Goal: Information Seeking & Learning: Learn about a topic

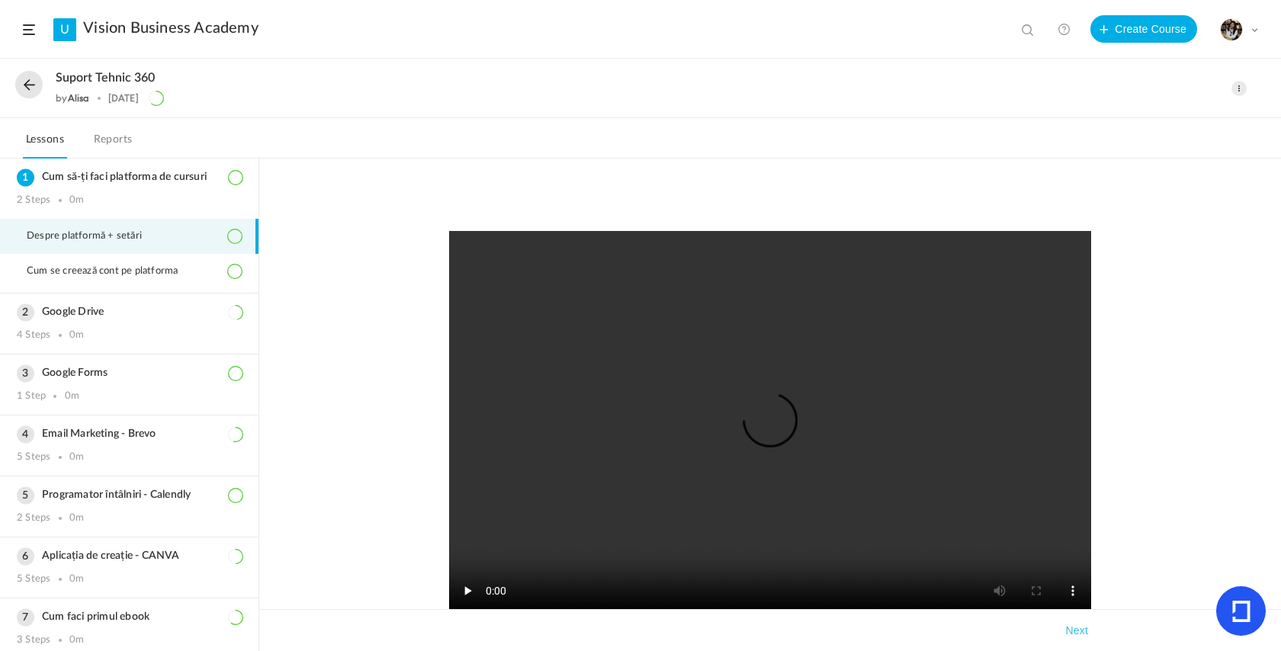
scroll to position [144, 0]
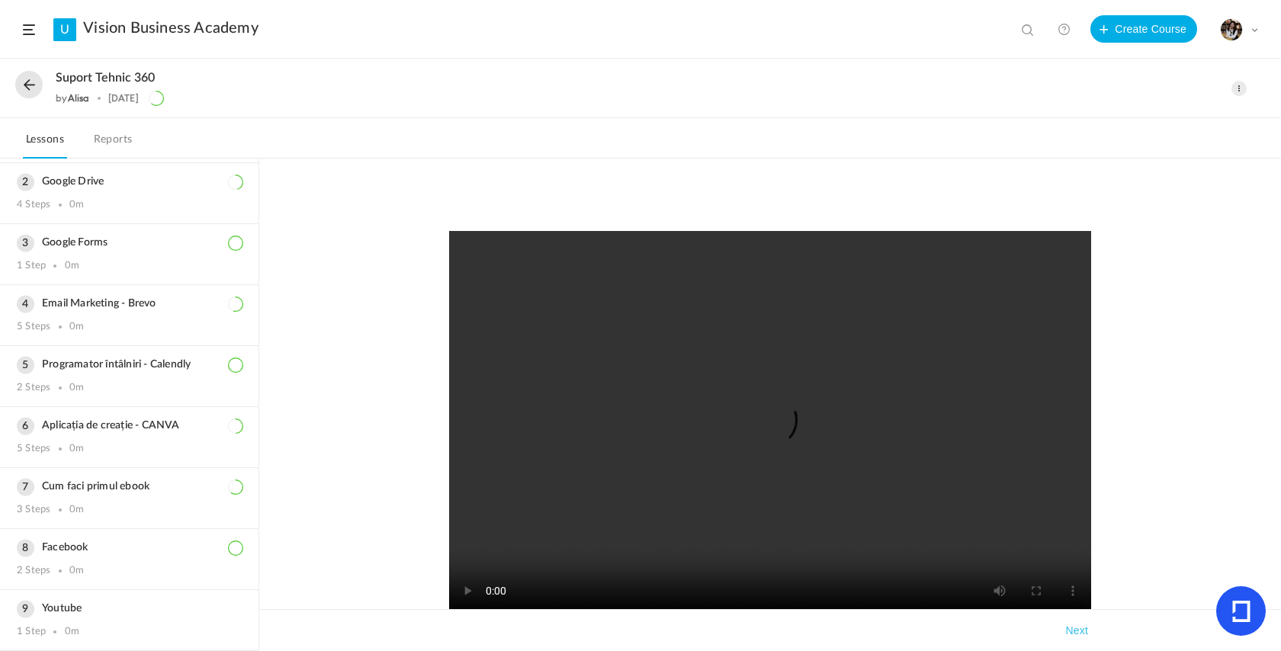
click at [34, 88] on button at bounding box center [28, 84] width 27 height 27
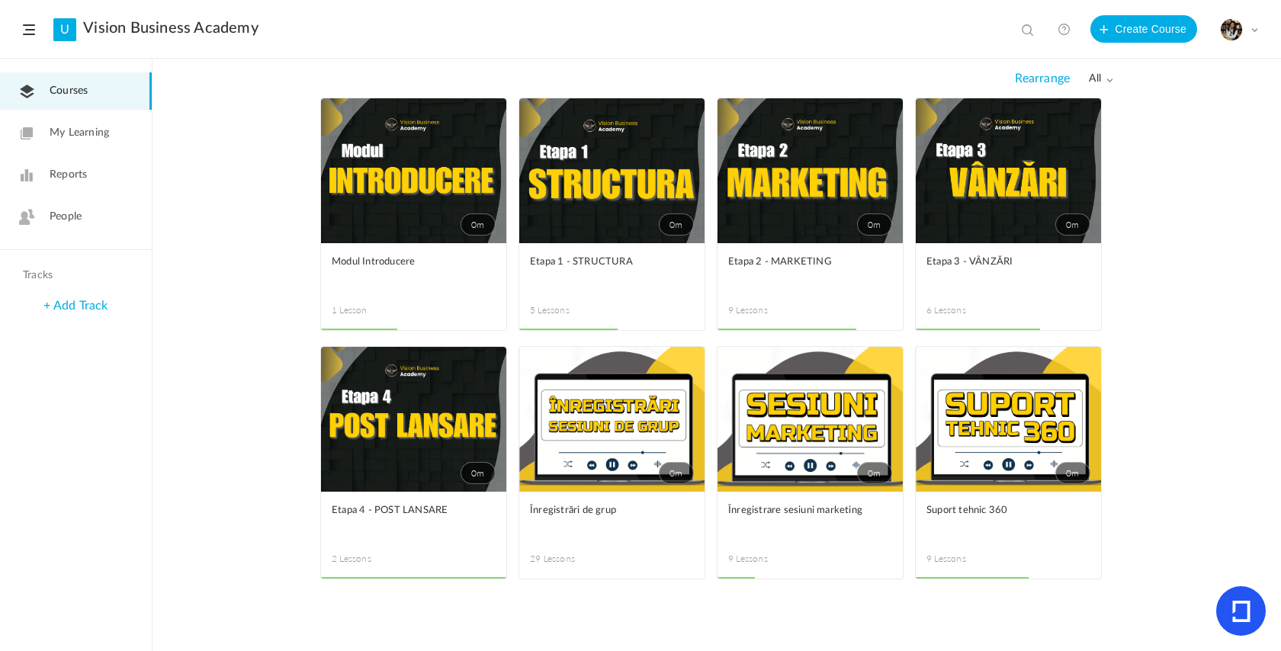
click at [571, 212] on link "0m" at bounding box center [611, 170] width 185 height 145
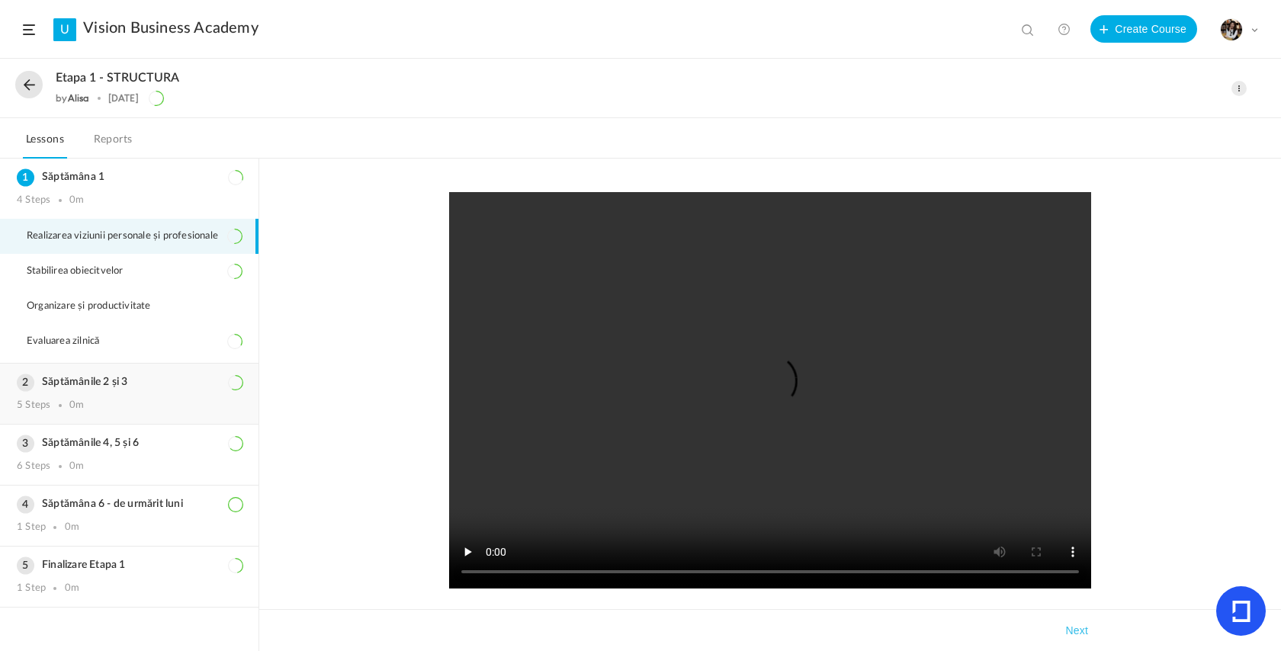
click at [143, 408] on div "5 Steps 0m" at bounding box center [129, 406] width 225 height 12
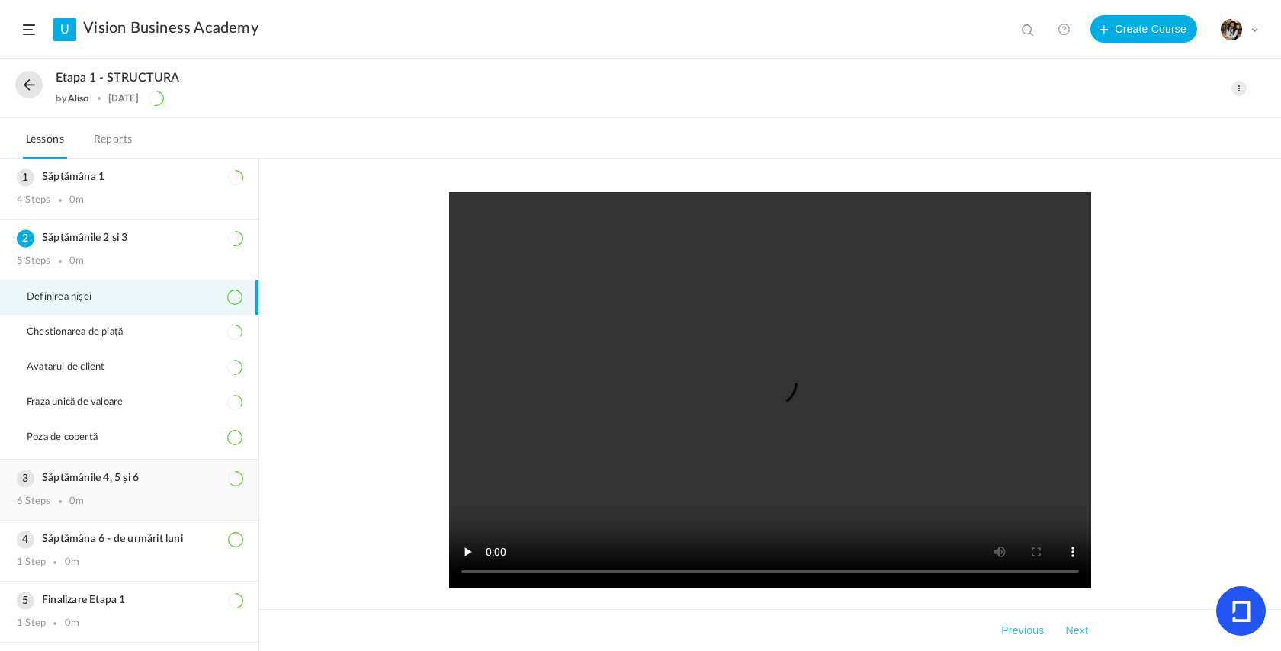
click at [69, 507] on div "0m" at bounding box center [76, 502] width 14 height 12
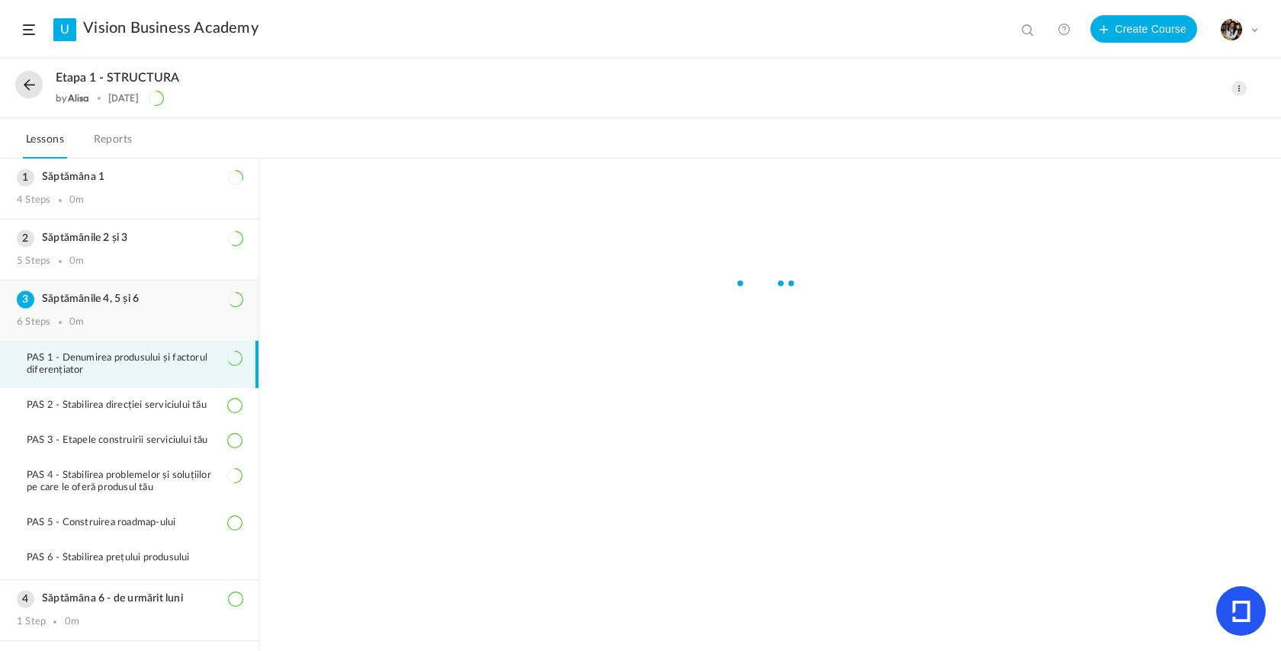
click at [104, 306] on h3 "Săptămânile 4, 5 și 6" at bounding box center [129, 299] width 225 height 13
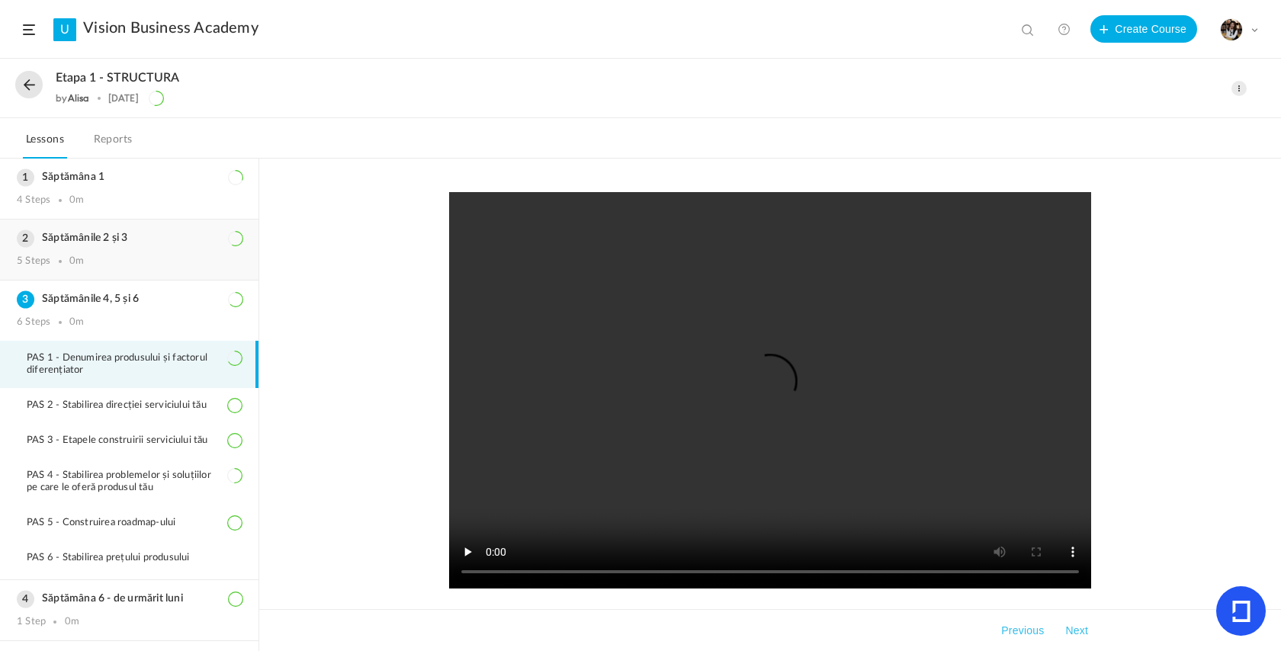
click at [103, 252] on div "Săptămânile 2 și 3 5 Steps 0m" at bounding box center [129, 250] width 259 height 60
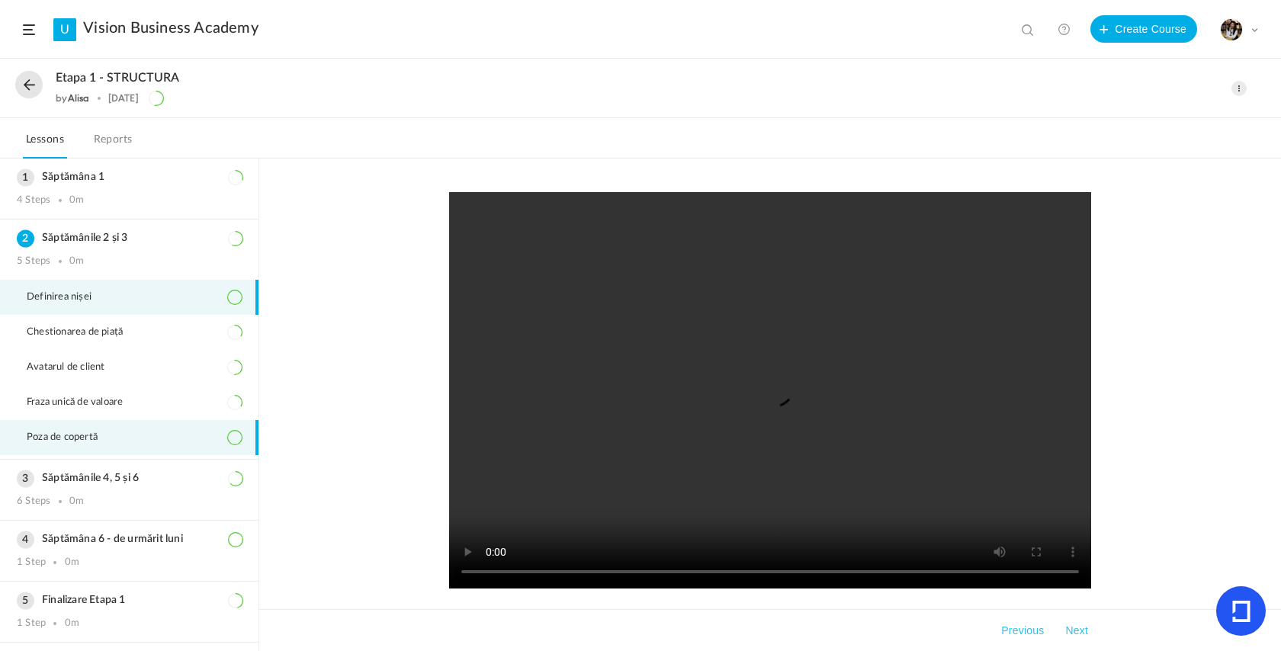
click at [129, 442] on li "Poza de copertă" at bounding box center [129, 437] width 259 height 35
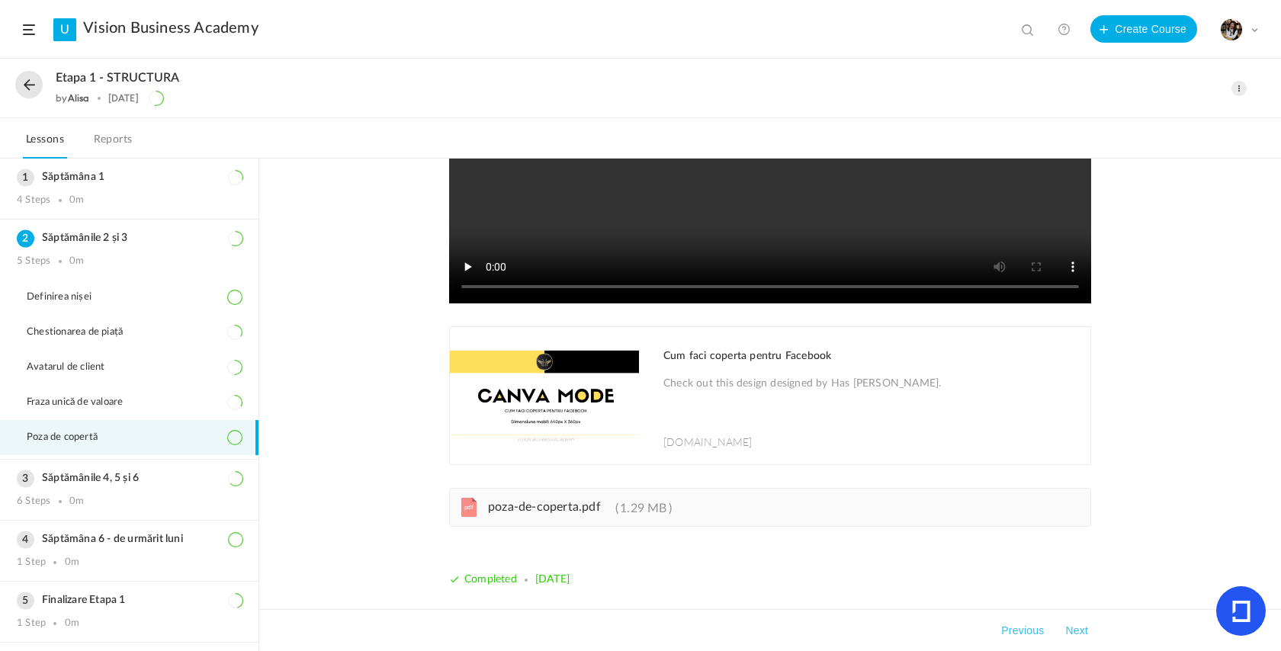
scroll to position [285, 0]
click at [153, 479] on h3 "Săptămânile 4, 5 și 6" at bounding box center [129, 478] width 225 height 13
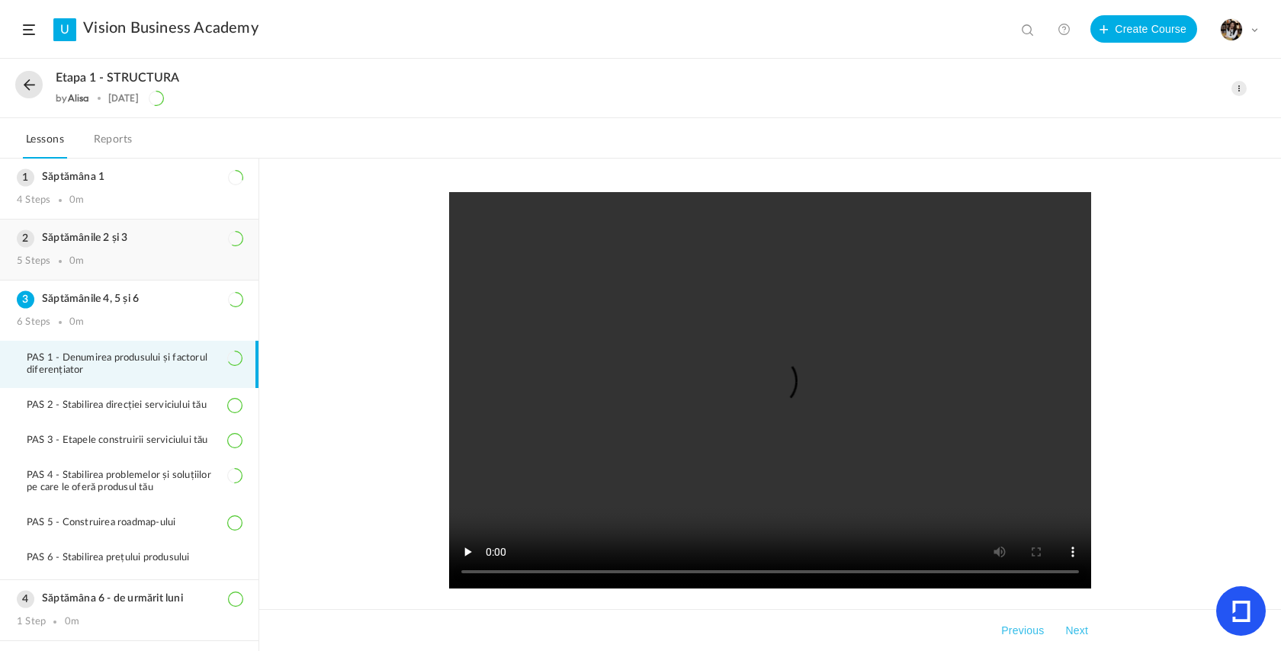
click at [101, 252] on div "Săptămânile 2 și 3 5 Steps 0m" at bounding box center [129, 250] width 259 height 60
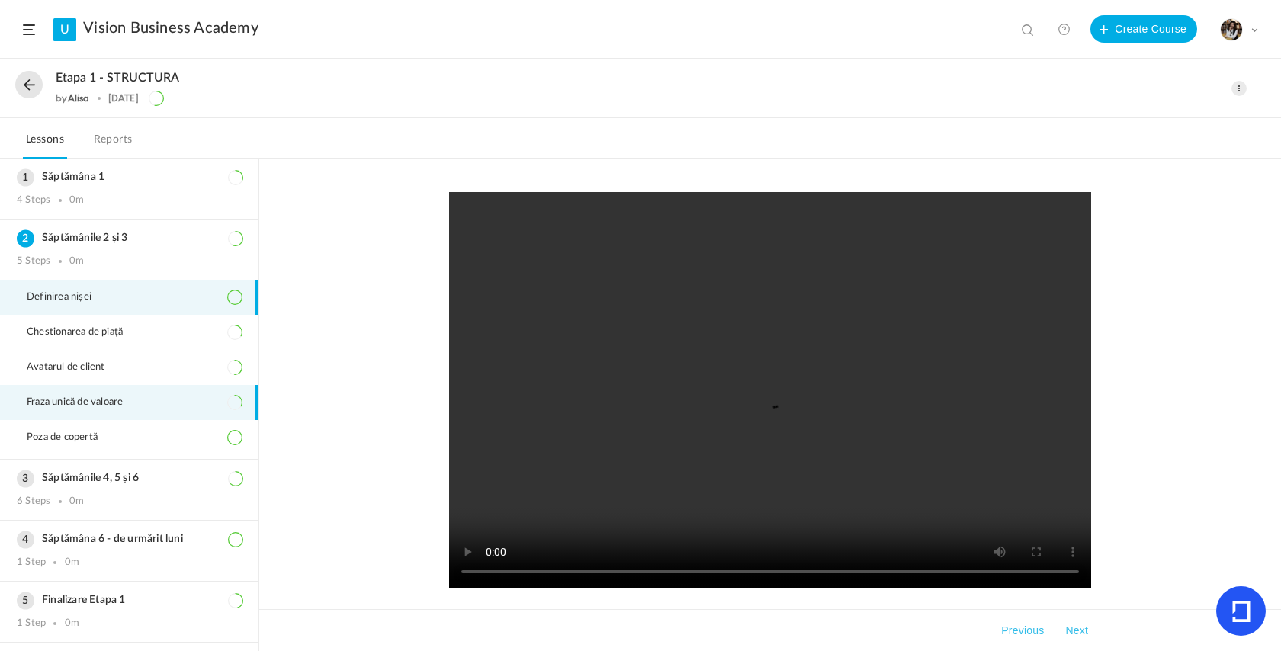
click at [99, 404] on span "Fraza unică de valoare" at bounding box center [84, 403] width 115 height 12
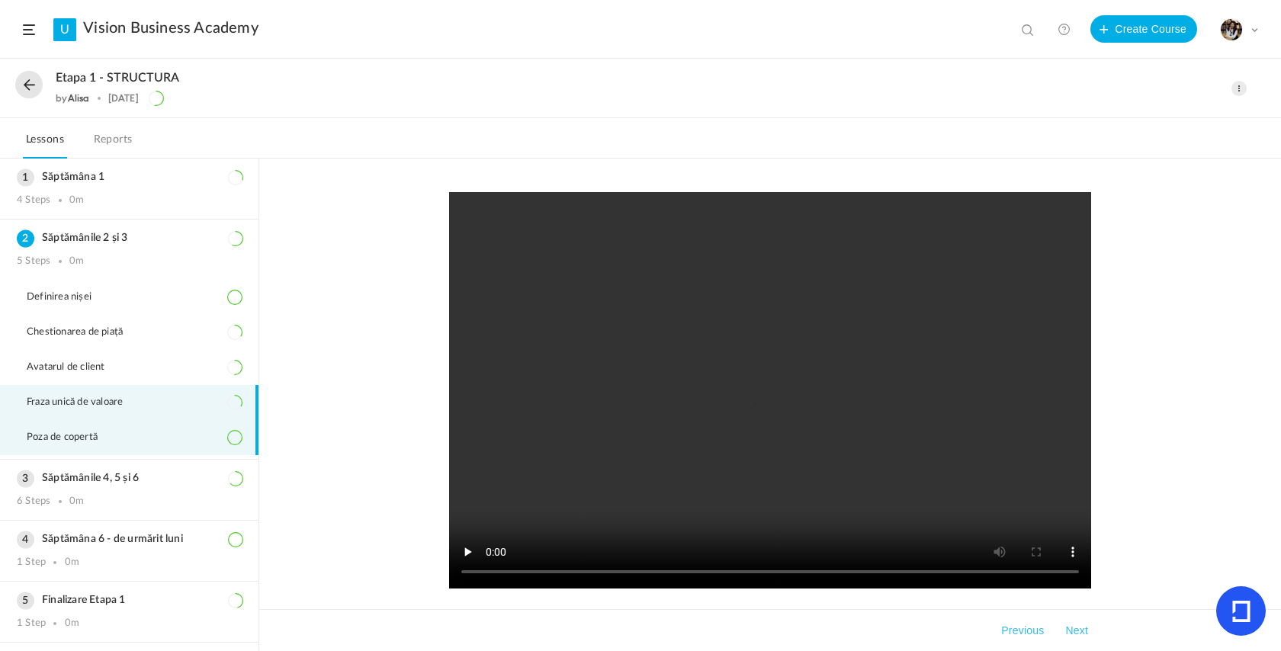
click at [104, 442] on span "Poza de copertă" at bounding box center [72, 438] width 90 height 12
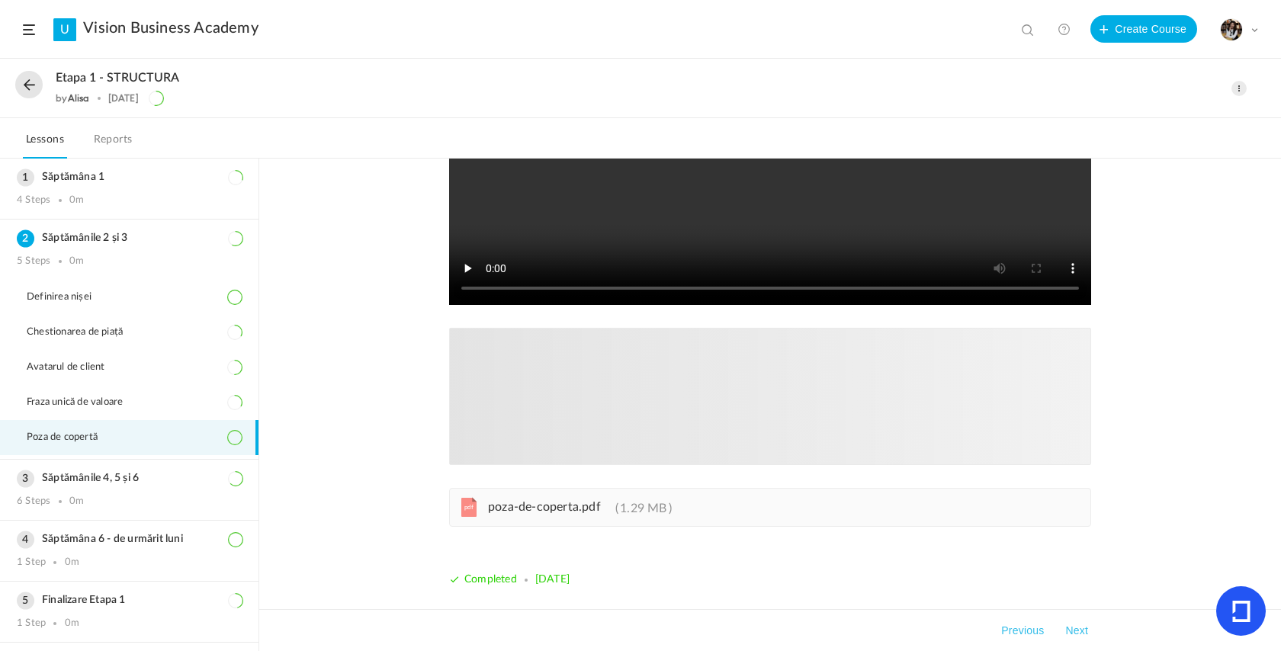
scroll to position [284, 0]
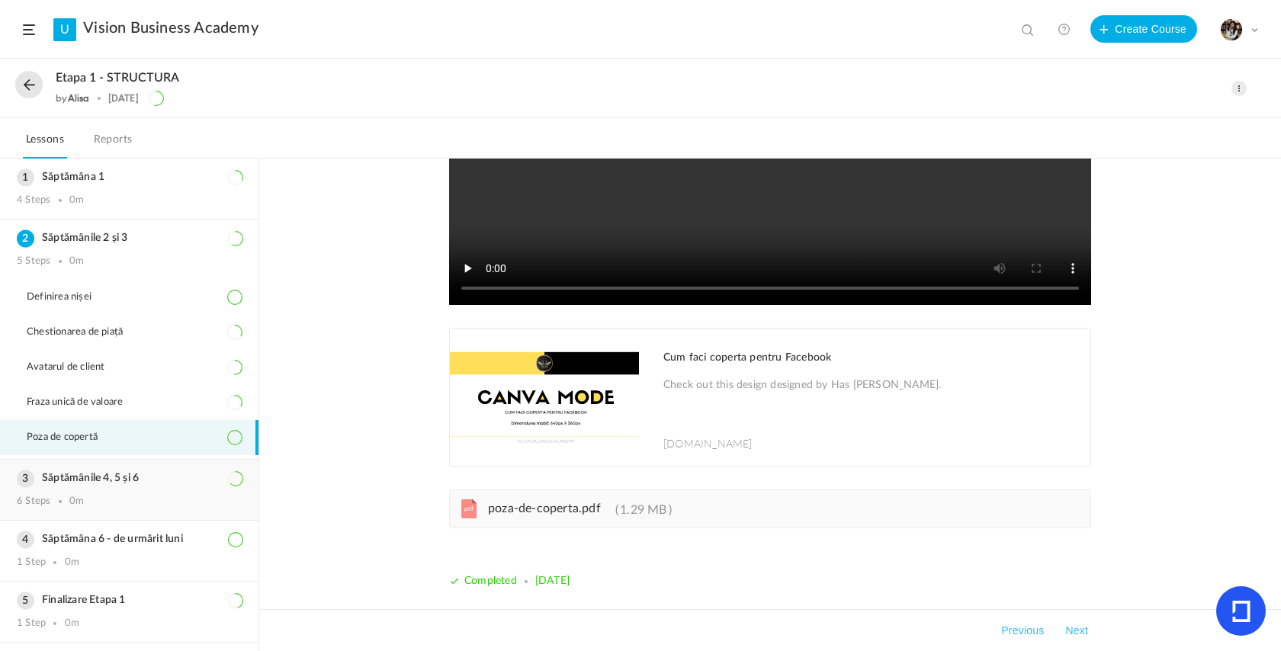
click at [101, 492] on div "Săptămânile 4, 5 și 6 6 Steps 0m" at bounding box center [129, 490] width 259 height 60
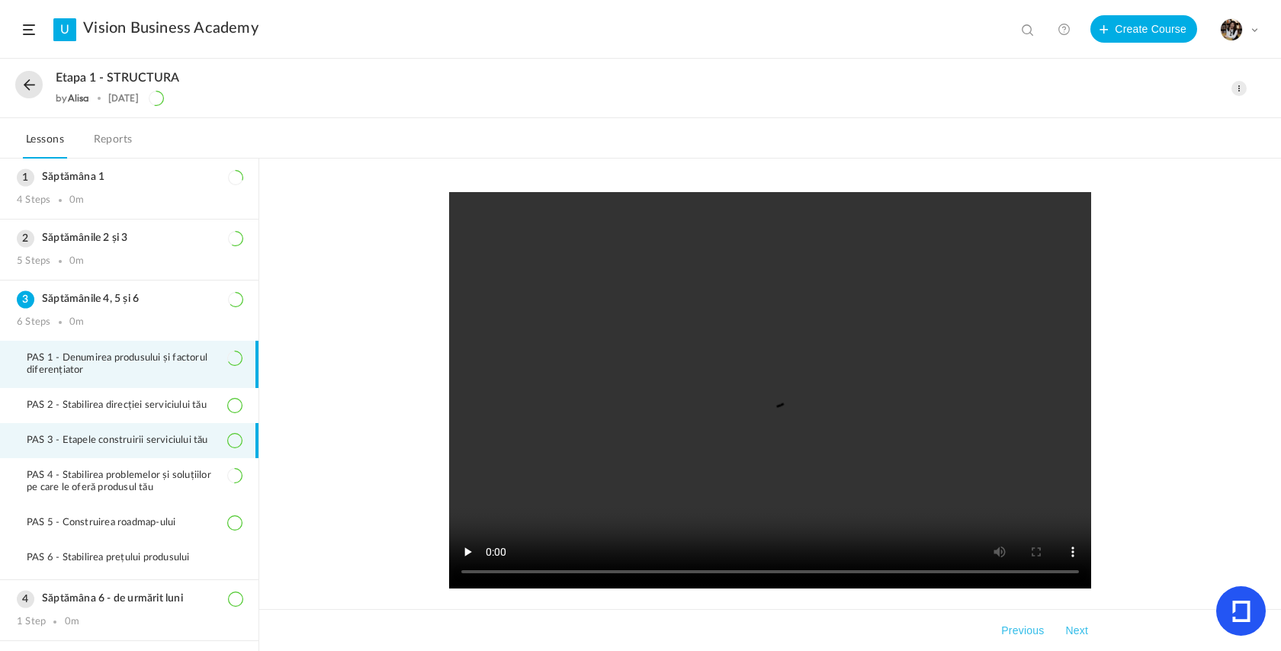
click at [160, 452] on li "PAS 3 - Etapele construirii serviciului tău" at bounding box center [129, 440] width 259 height 35
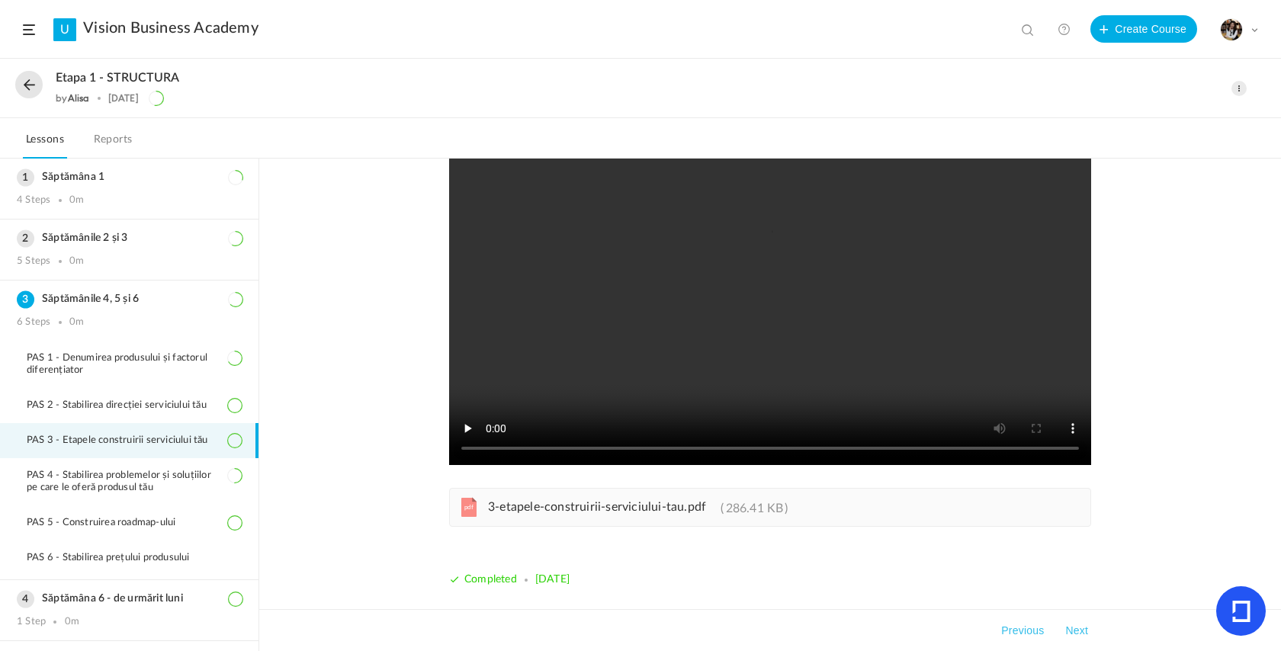
scroll to position [124, 0]
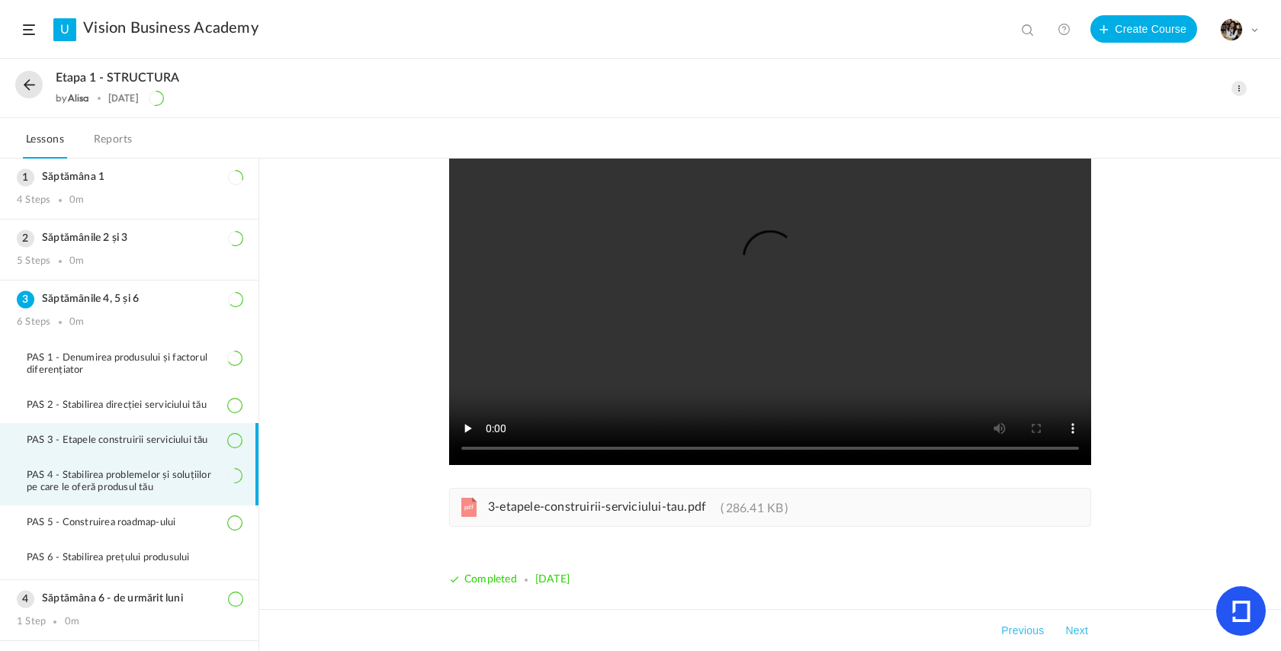
click at [123, 494] on span "PAS 4 - Stabilirea problemelor și soluțiilor pe care le oferă produsul tău" at bounding box center [134, 482] width 215 height 24
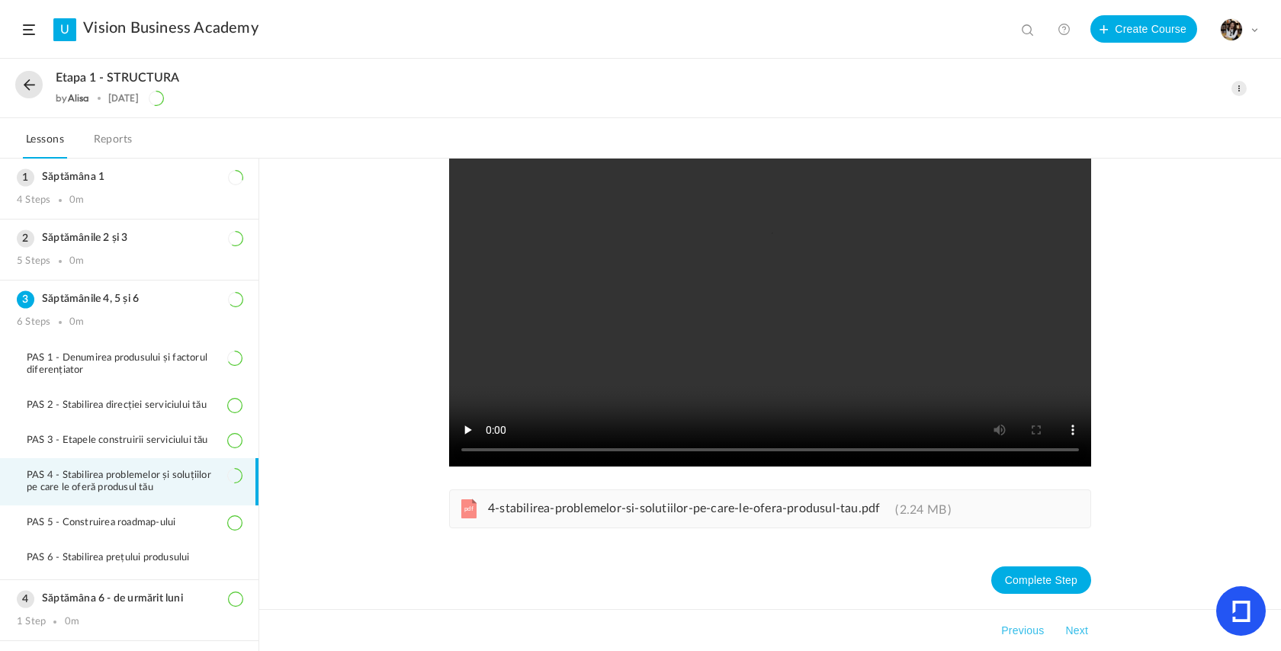
scroll to position [123, 0]
click at [563, 509] on span "4-stabilirea-problemelor-si-solutiilor-pe-care-le-ofera-produsul-tau.pdf" at bounding box center [684, 509] width 392 height 12
click at [71, 263] on div "0m" at bounding box center [76, 261] width 14 height 12
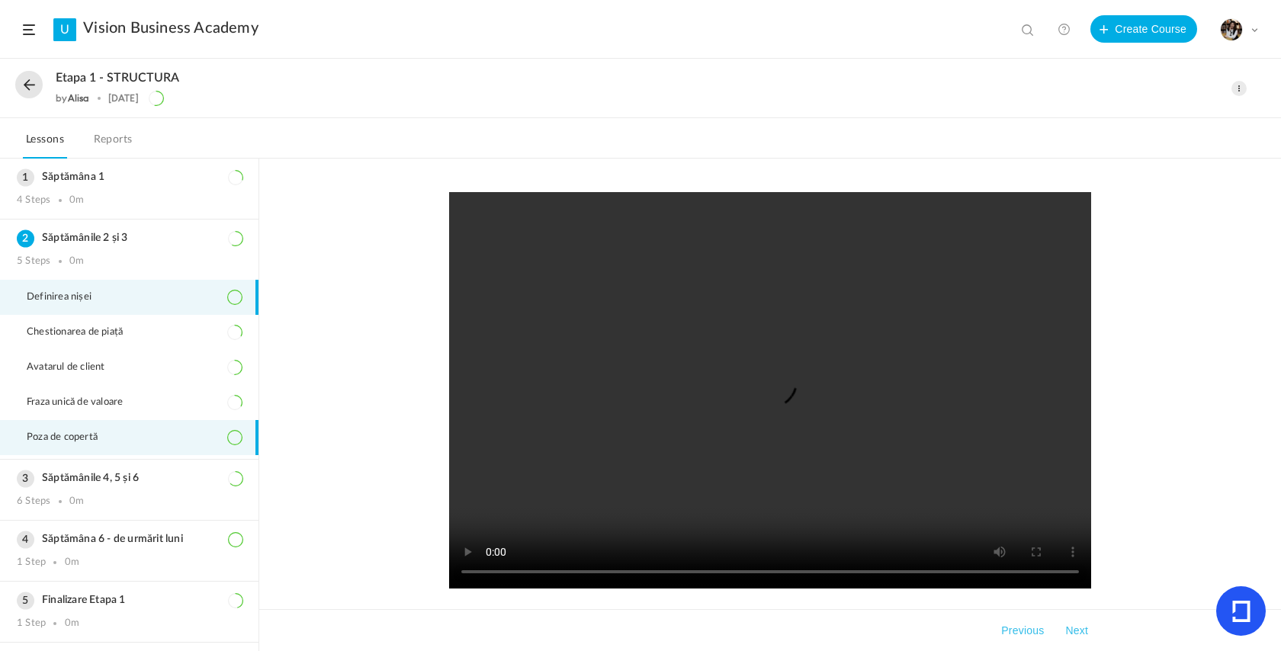
click at [124, 450] on li "Poza de copertă" at bounding box center [129, 437] width 259 height 35
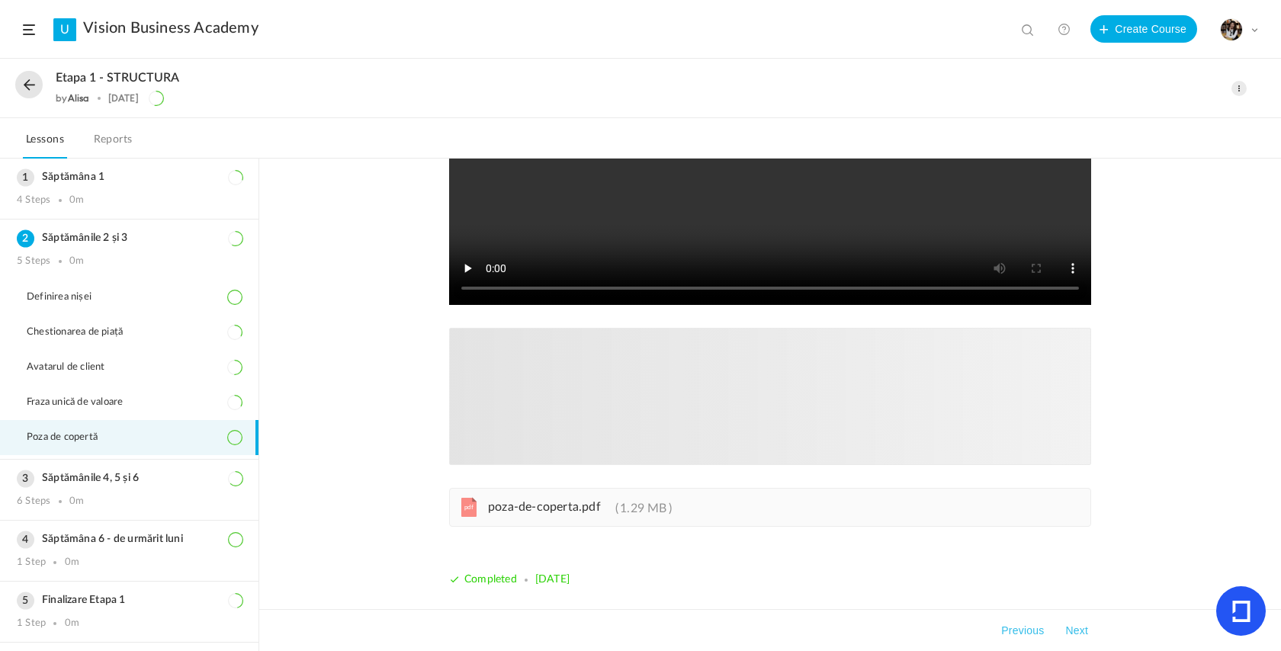
scroll to position [284, 0]
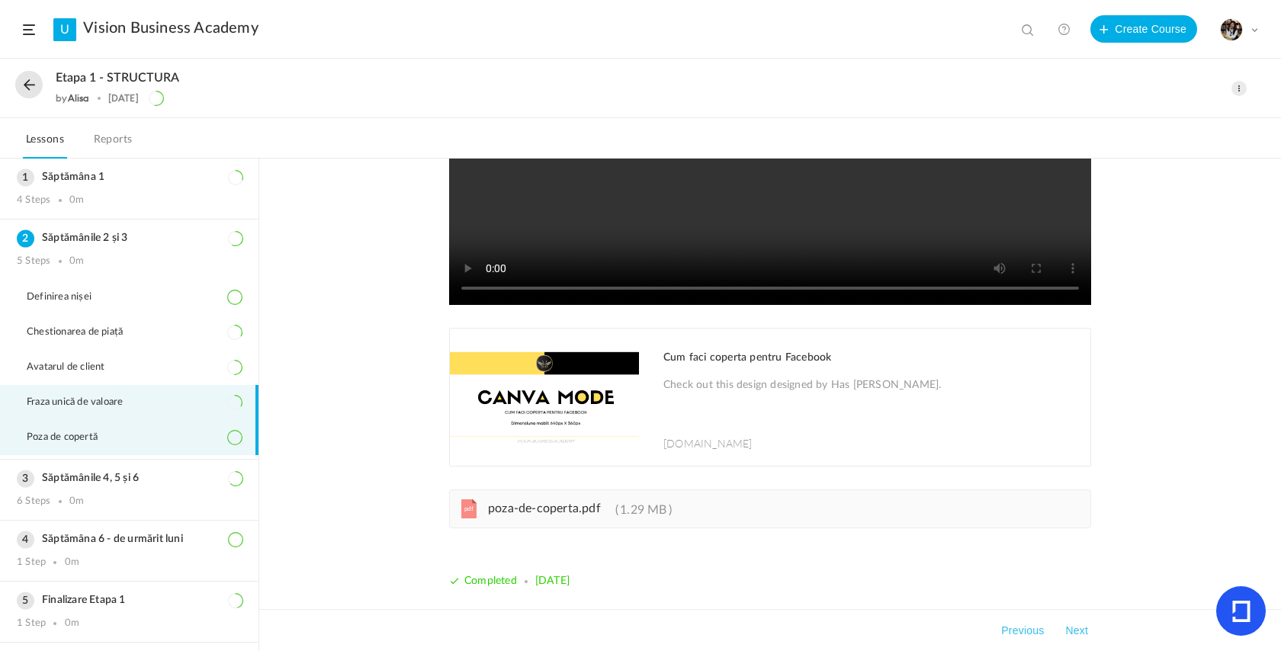
click at [157, 413] on li "Fraza unică de valoare" at bounding box center [129, 402] width 259 height 35
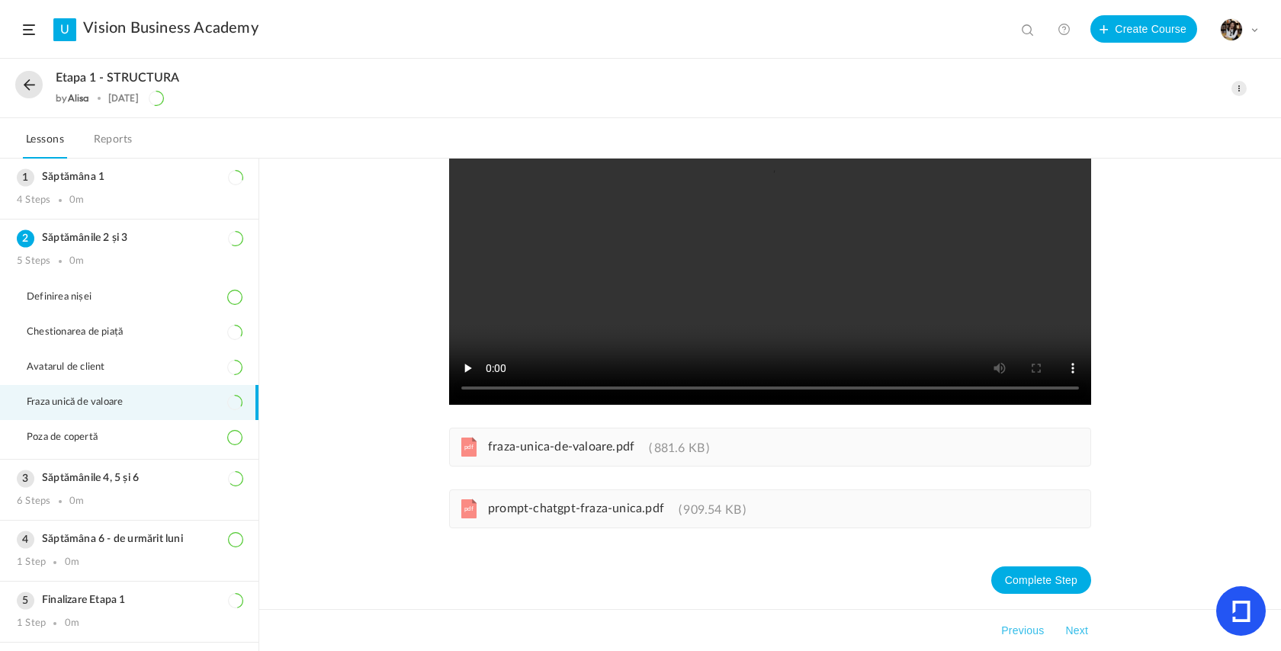
scroll to position [185, 0]
click at [559, 521] on div "pdf prompt-chatgpt-fraza-unica.pdf 909.54 KB" at bounding box center [770, 509] width 642 height 39
click at [124, 485] on h3 "Săptămânile 4, 5 și 6" at bounding box center [129, 478] width 225 height 13
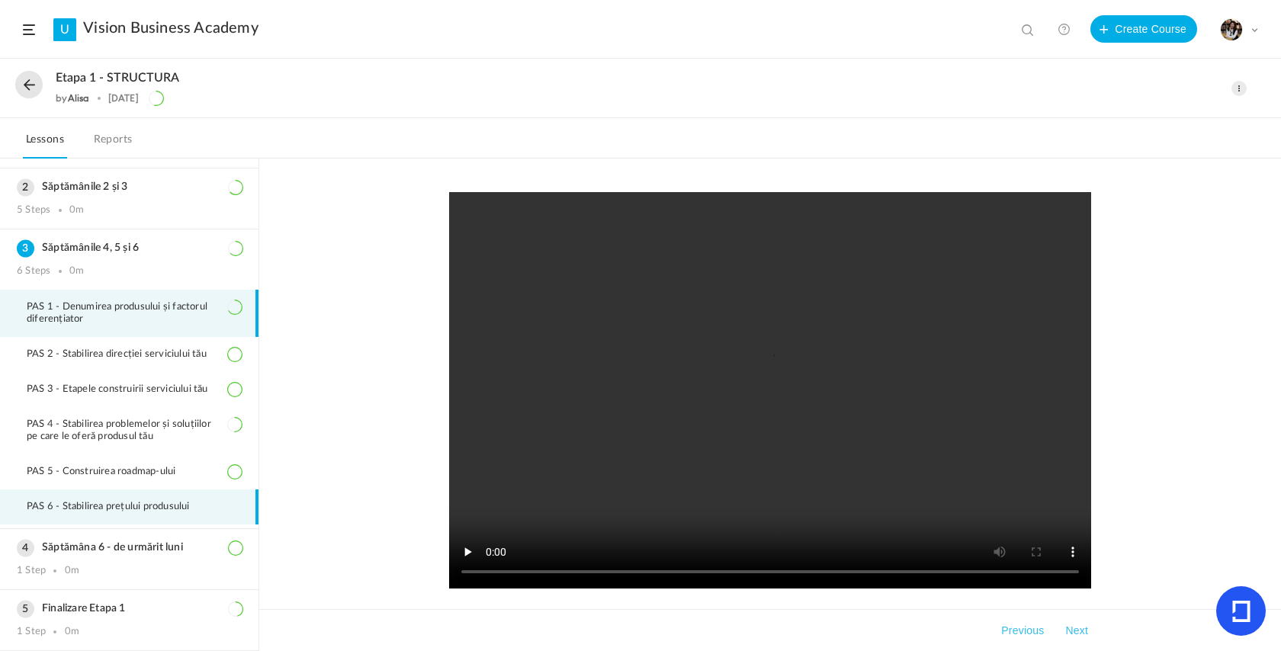
scroll to position [59, 0]
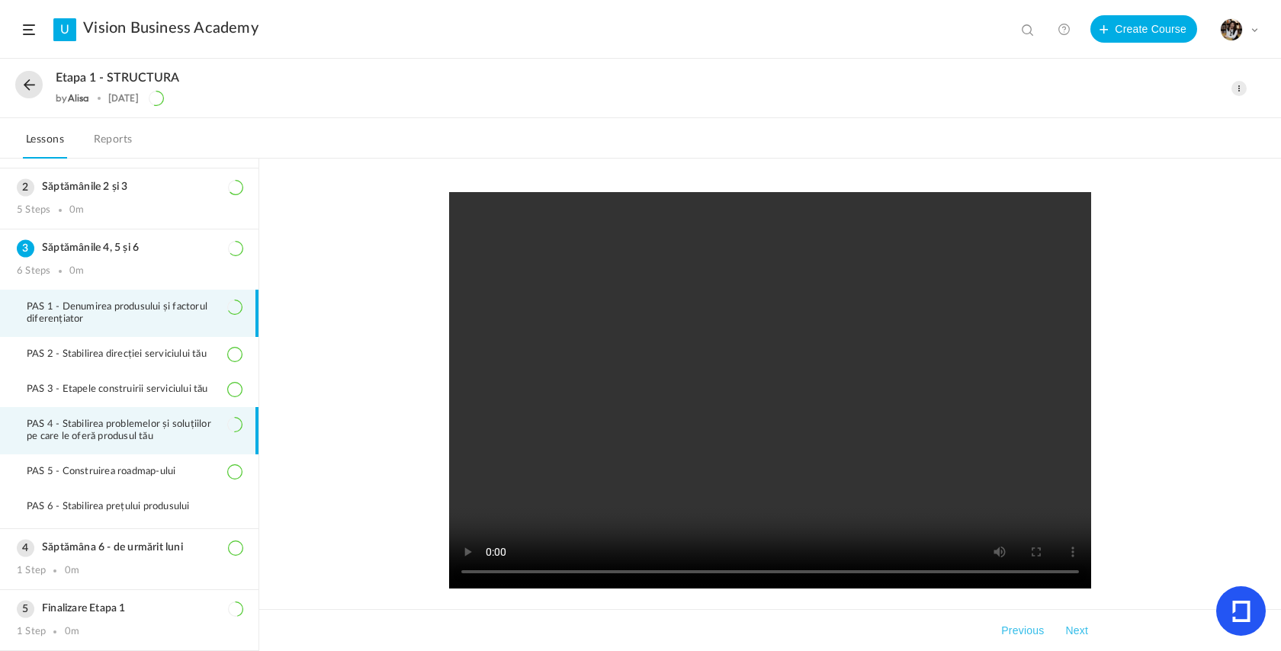
click at [178, 429] on span "PAS 4 - Stabilirea problemelor și soluțiilor pe care le oferă produsul tău" at bounding box center [134, 431] width 215 height 24
